Goal: Use online tool/utility: Utilize a website feature to perform a specific function

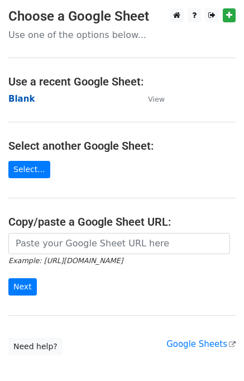
click at [20, 98] on strong "Blank" at bounding box center [21, 99] width 26 height 10
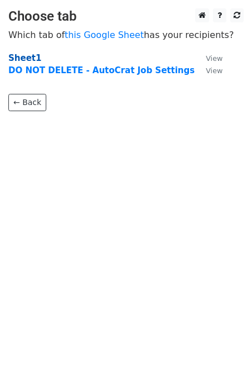
click at [20, 56] on strong "Sheet1" at bounding box center [24, 58] width 33 height 10
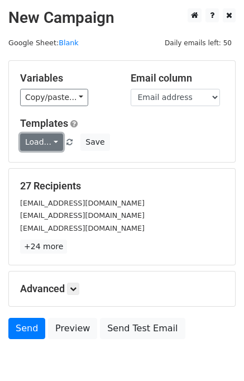
click at [49, 139] on link "Load..." at bounding box center [41, 141] width 43 height 17
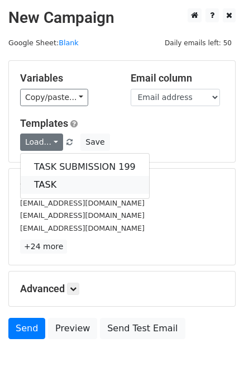
click at [53, 182] on link "TASK" at bounding box center [85, 185] width 128 height 18
